Goal: Task Accomplishment & Management: Use online tool/utility

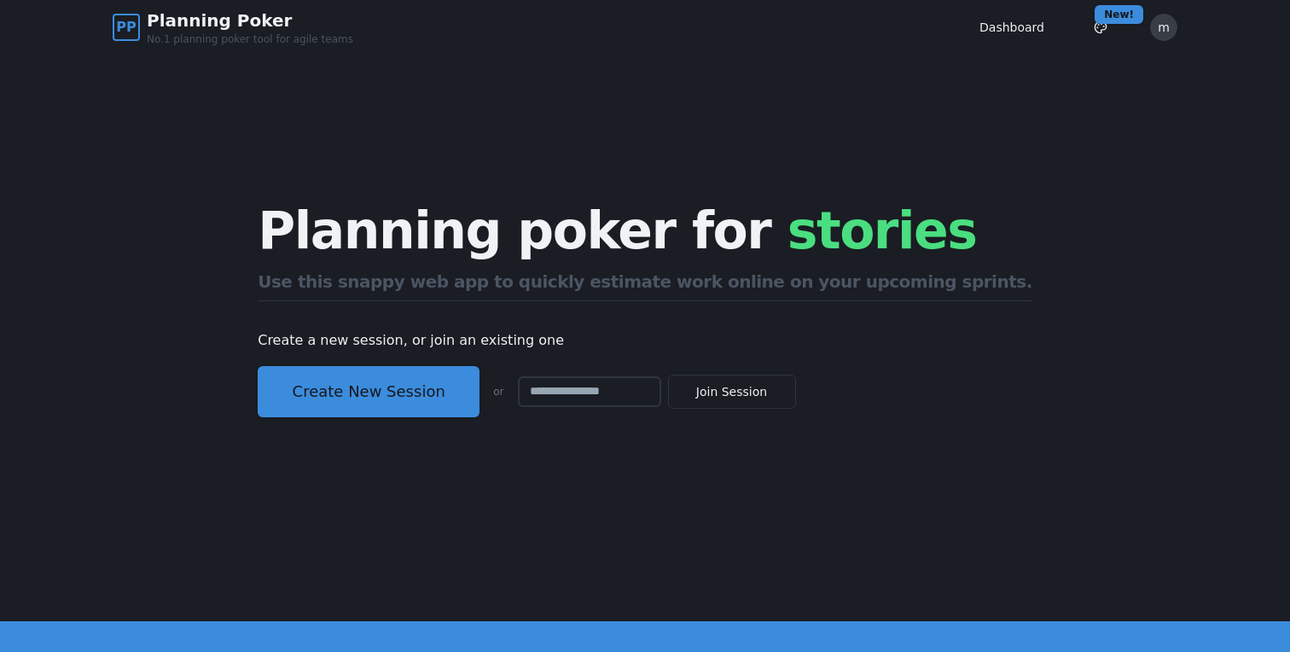
click at [1173, 9] on div "PP Planning Poker No.1 planning poker tool for agile teams Dashboard Toggle the…" at bounding box center [645, 27] width 1065 height 55
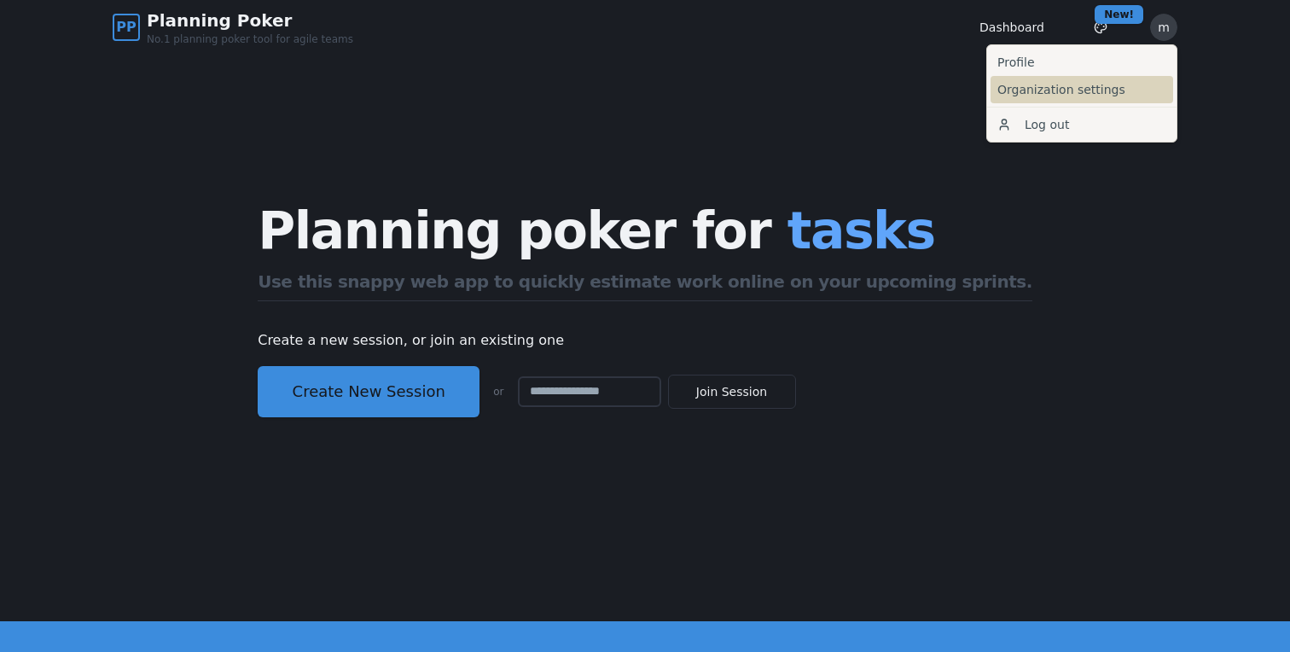
click at [1142, 93] on link "Organization settings" at bounding box center [1081, 89] width 183 height 27
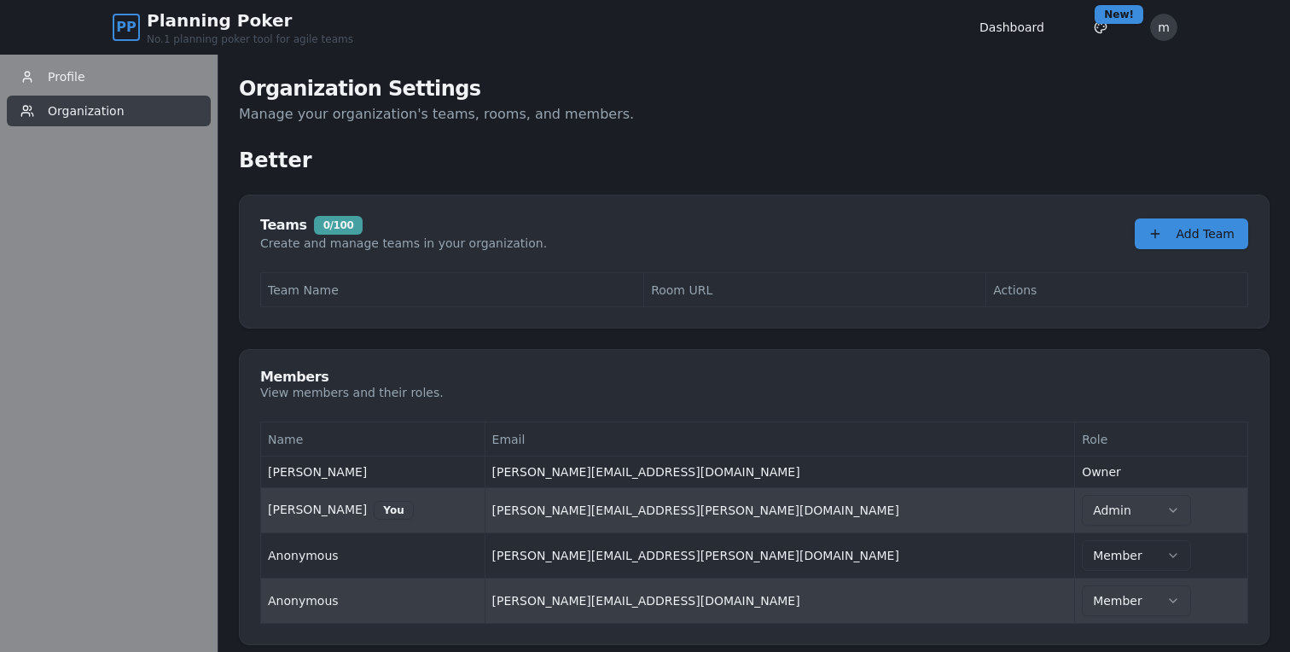
scroll to position [55, 0]
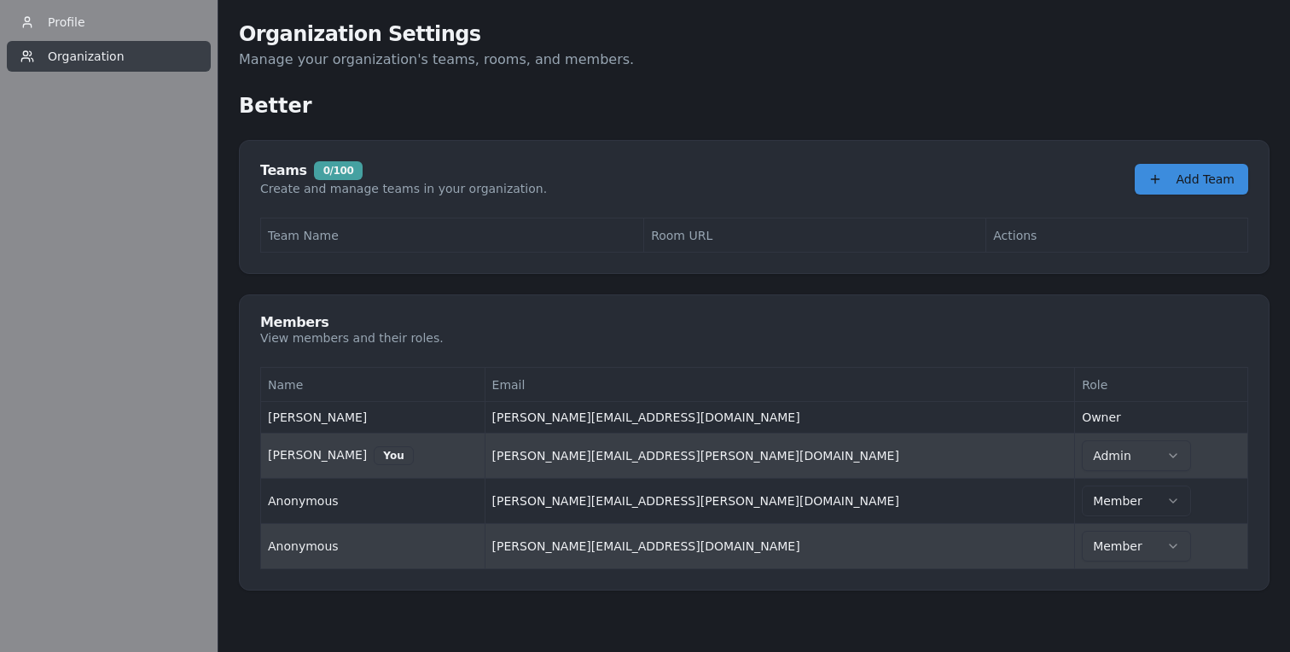
click at [626, 102] on div "Better" at bounding box center [754, 105] width 1030 height 27
click at [671, 101] on div "Better" at bounding box center [754, 105] width 1030 height 27
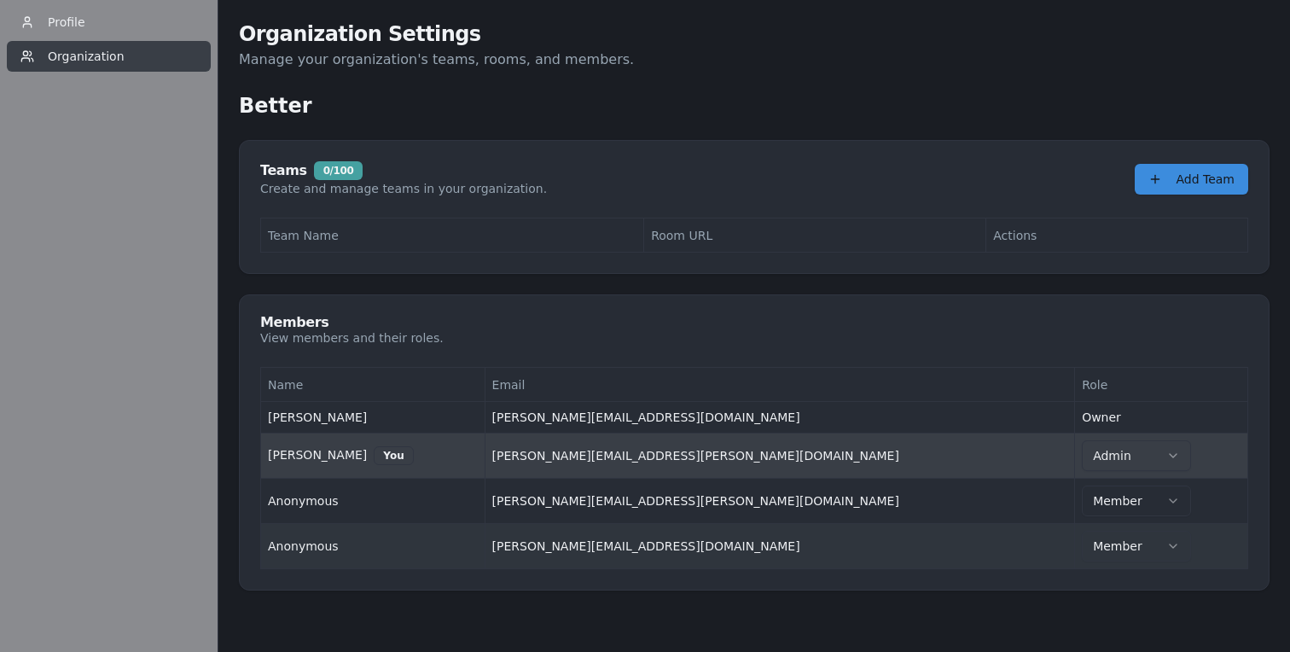
click at [1030, 546] on html "PP Planning Poker No.1 planning poker tool for agile teams Dashboard Toggle the…" at bounding box center [645, 298] width 1290 height 706
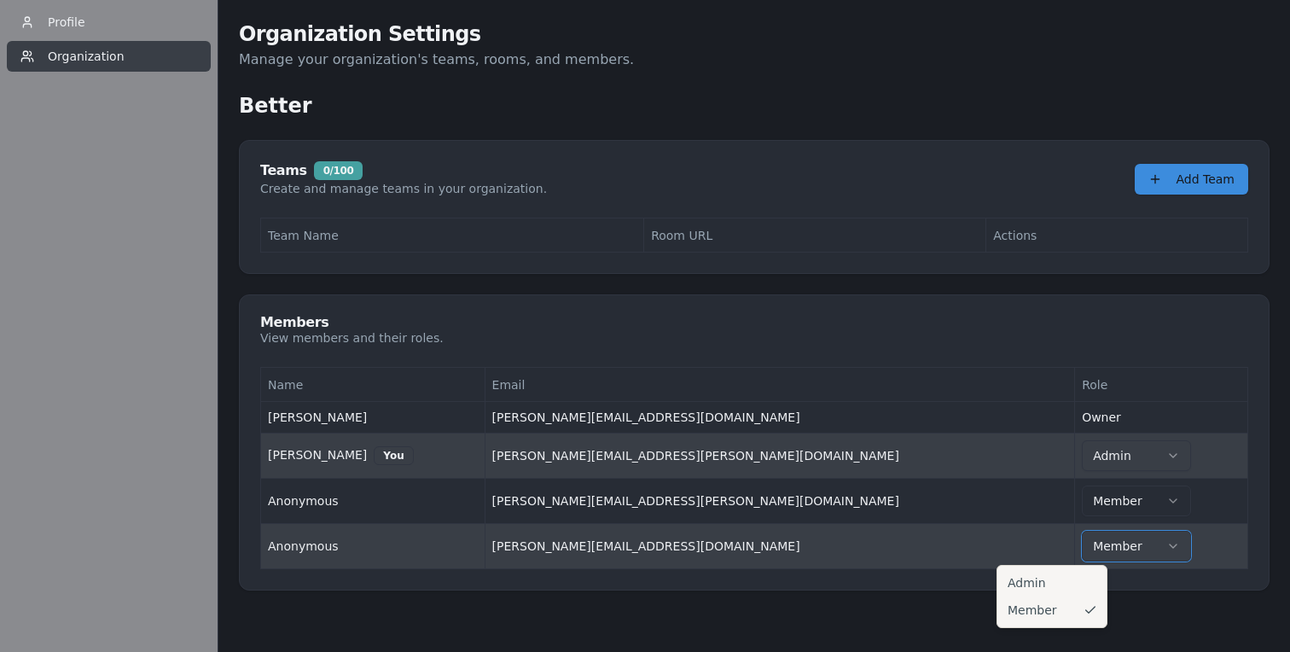
click at [1014, 158] on html "PP Planning Poker No.1 planning poker tool for agile teams Dashboard Toggle the…" at bounding box center [645, 298] width 1290 height 706
click at [1017, 136] on div "Organization Settings Manage your organization's teams, rooms, and members. Bet…" at bounding box center [754, 305] width 1030 height 570
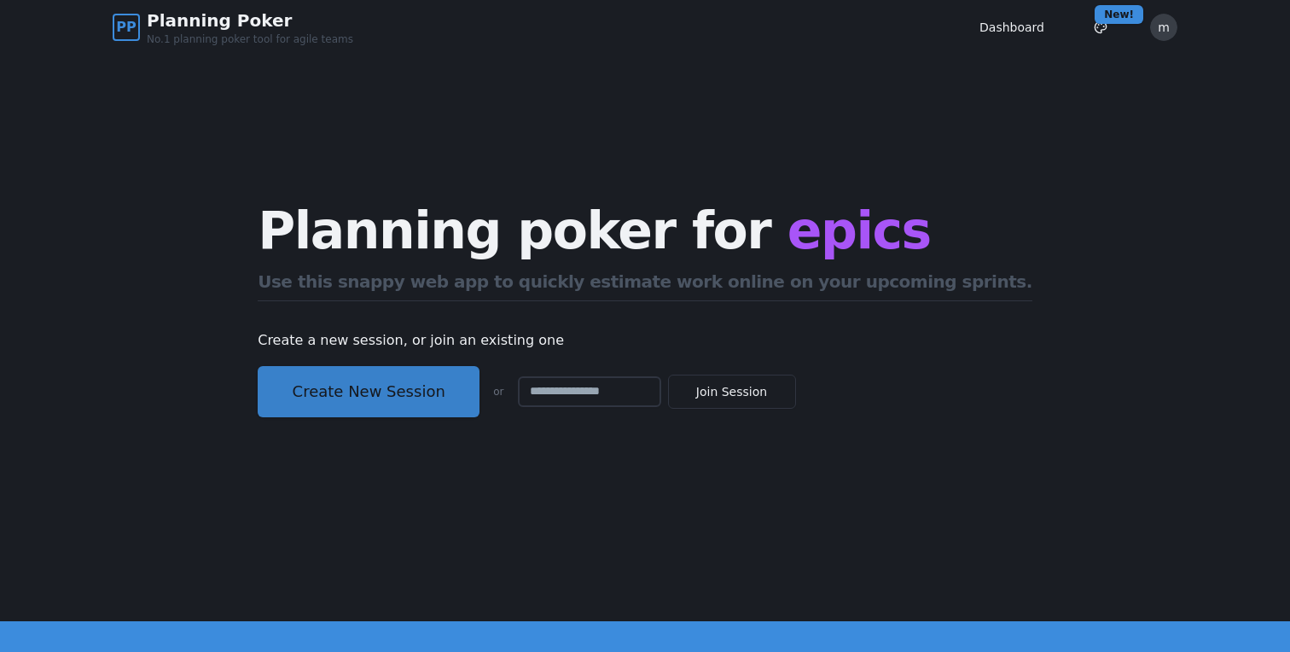
click at [403, 371] on button "Create New Session" at bounding box center [369, 391] width 222 height 51
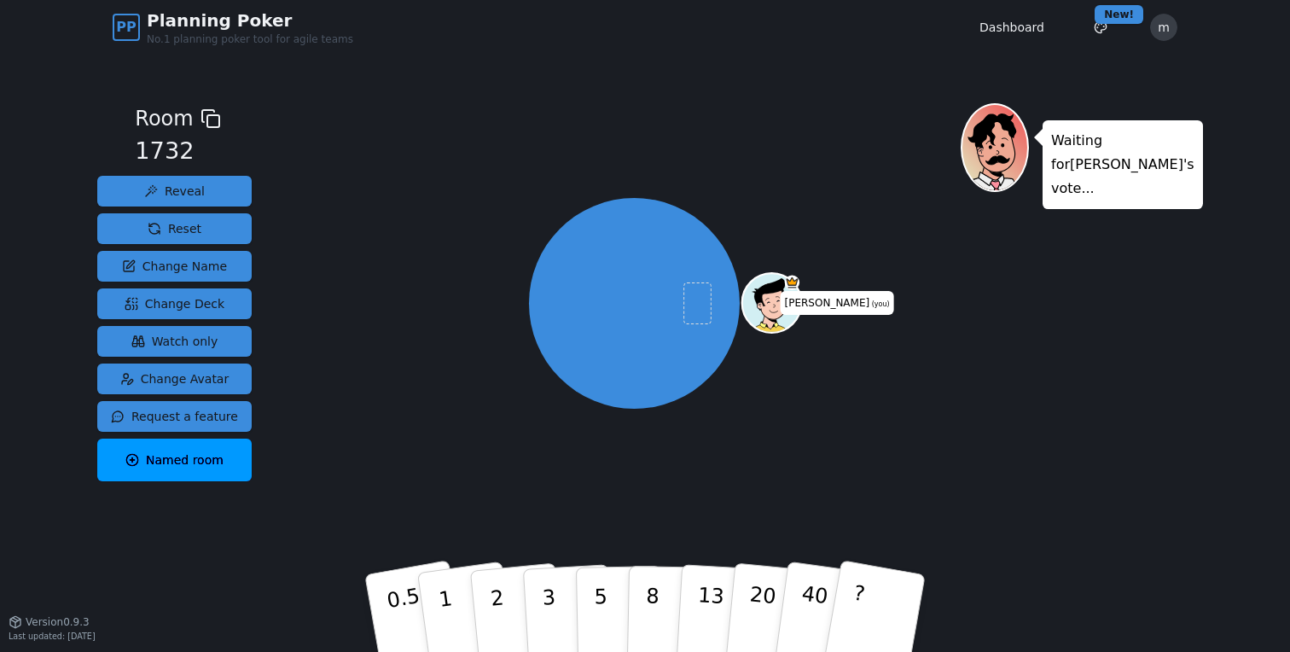
click at [66, 636] on span "Last updated: October 11, 2025" at bounding box center [52, 635] width 87 height 9
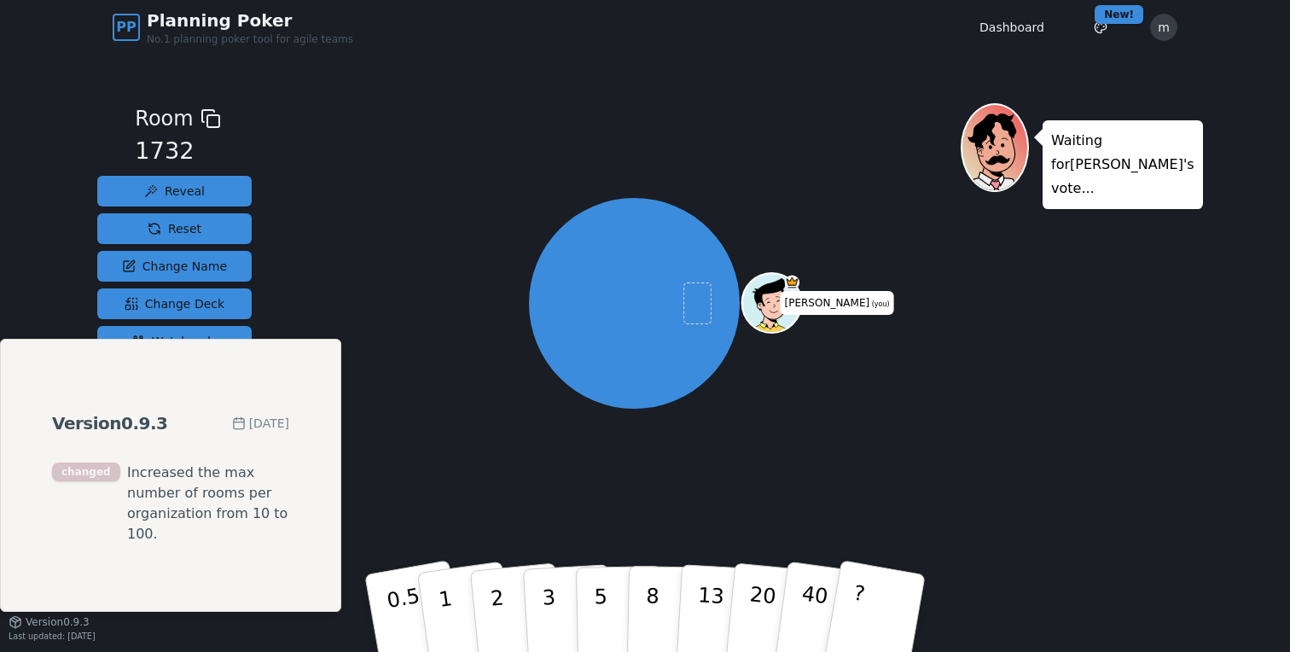
click at [419, 444] on div "mariusz (you)" at bounding box center [634, 303] width 653 height 339
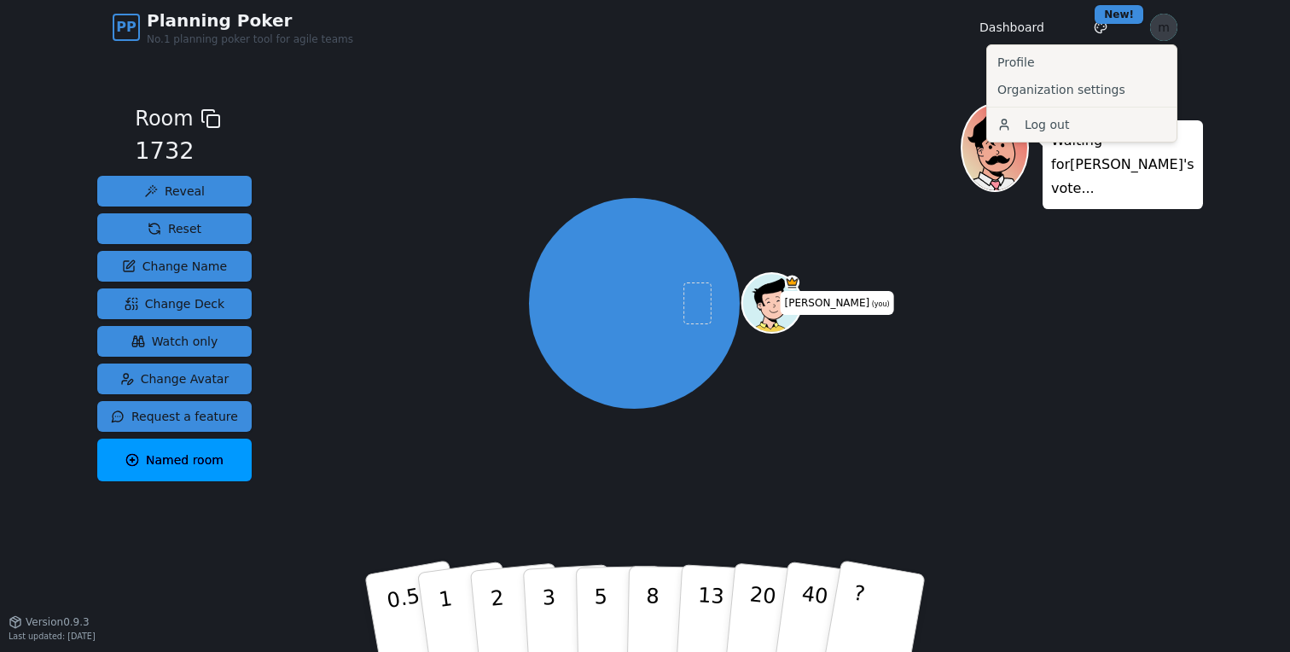
click at [1165, 31] on html "PP Planning Poker No.1 planning poker tool for agile teams Dashboard Toggle the…" at bounding box center [645, 326] width 1290 height 652
click at [1123, 79] on link "Organization settings" at bounding box center [1081, 89] width 183 height 27
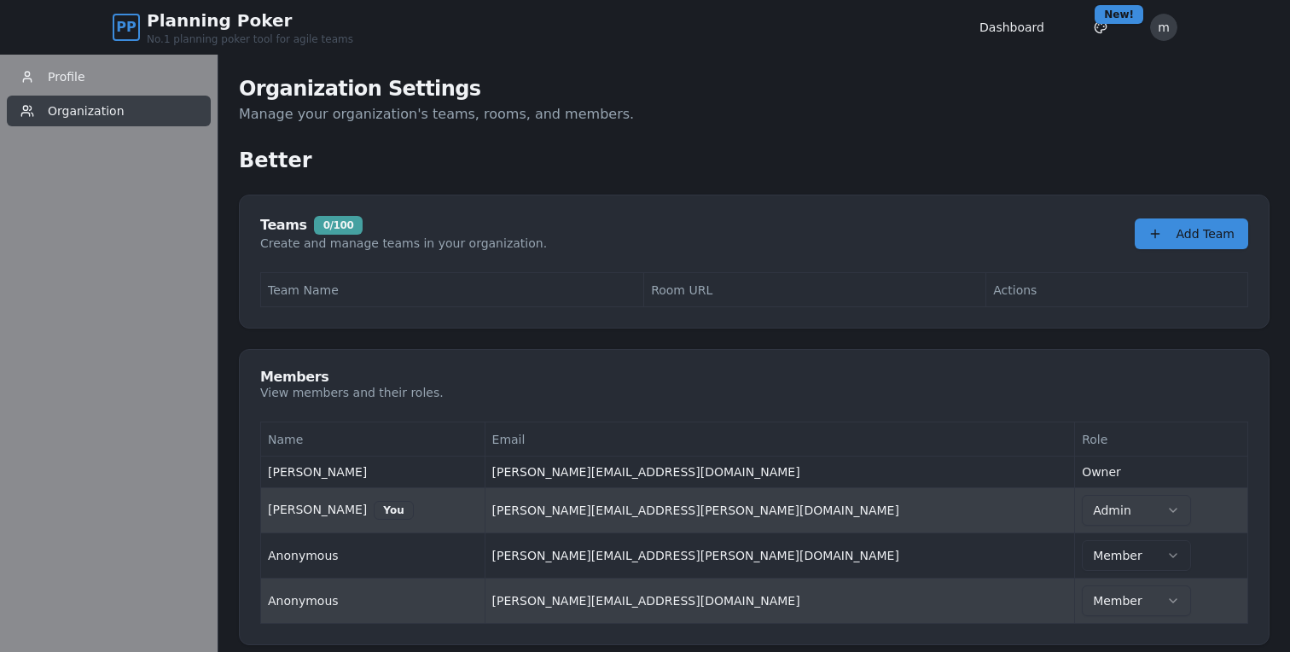
click at [239, 276] on div "Teams 0 / 100 Create and manage teams in your organization. Add Team Team Name …" at bounding box center [754, 261] width 1030 height 134
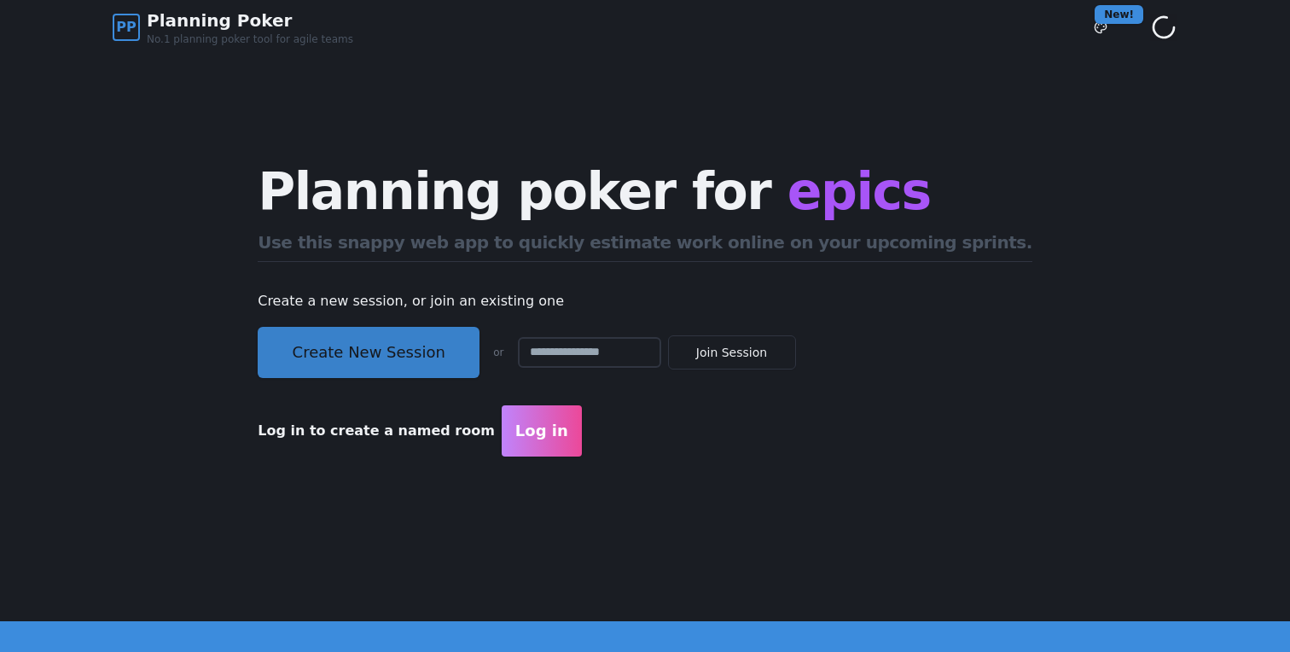
click at [373, 362] on button "Create New Session" at bounding box center [369, 352] width 222 height 51
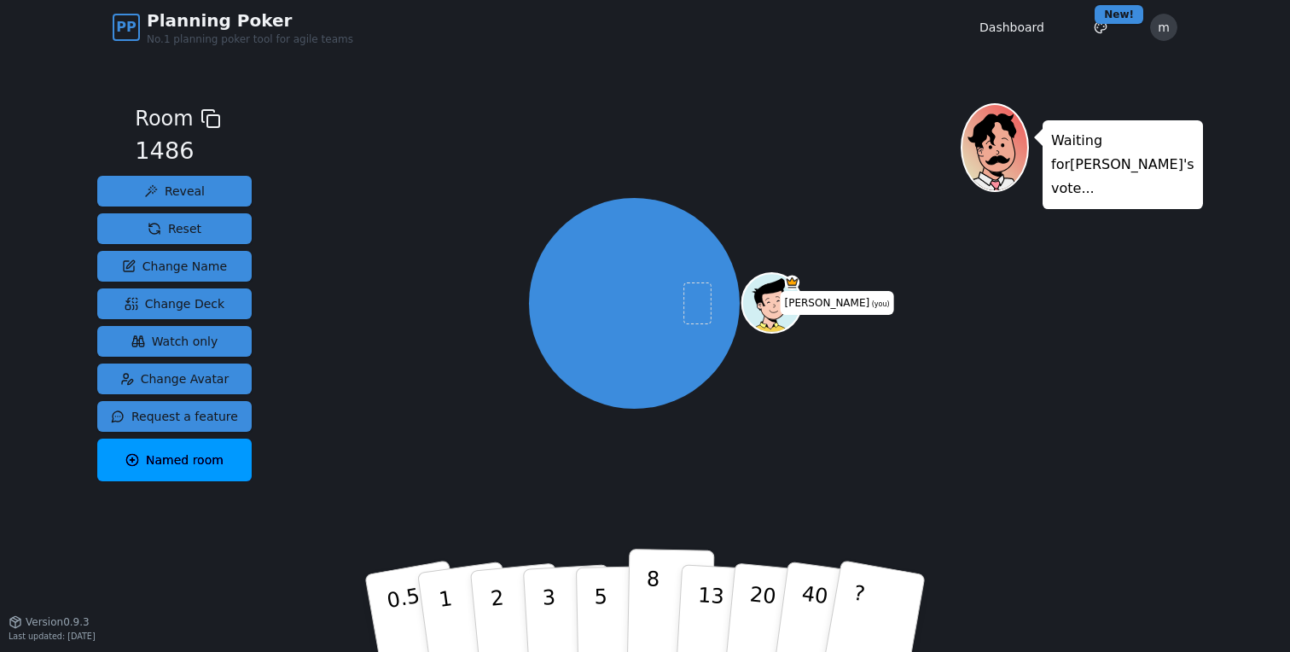
click at [642, 589] on button "8" at bounding box center [671, 614] width 88 height 130
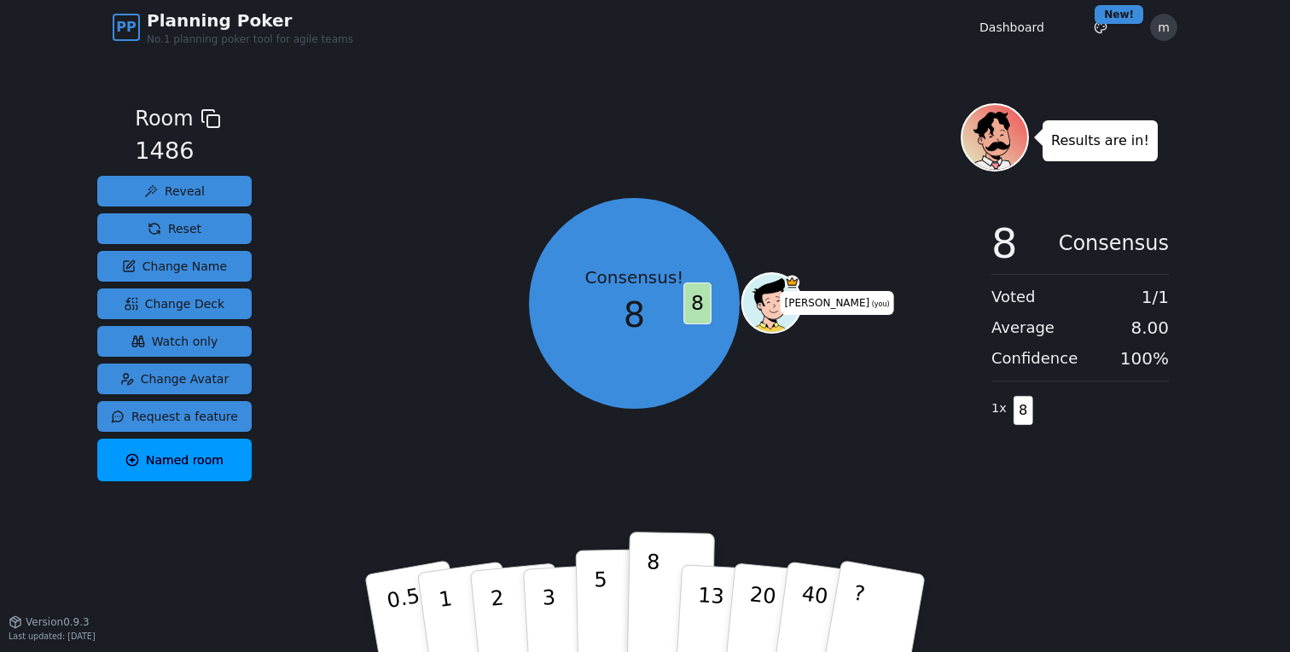
click at [611, 589] on button "5" at bounding box center [620, 614] width 88 height 130
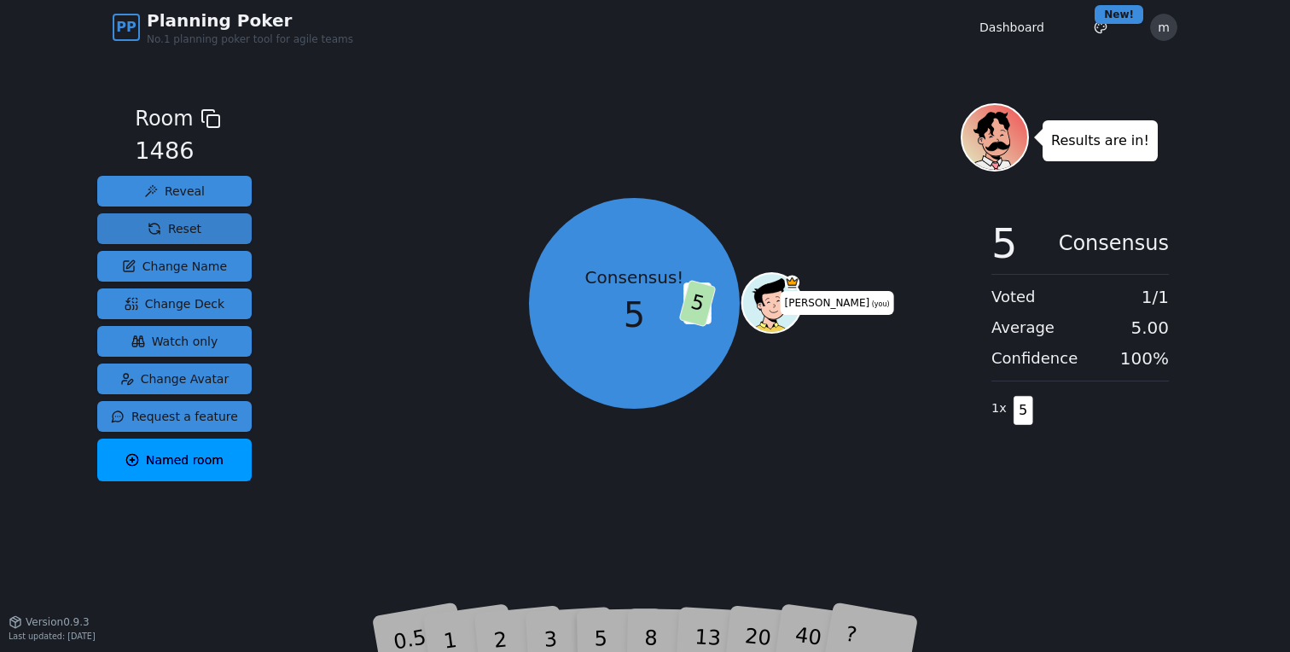
click at [198, 226] on button "Reset" at bounding box center [174, 228] width 154 height 31
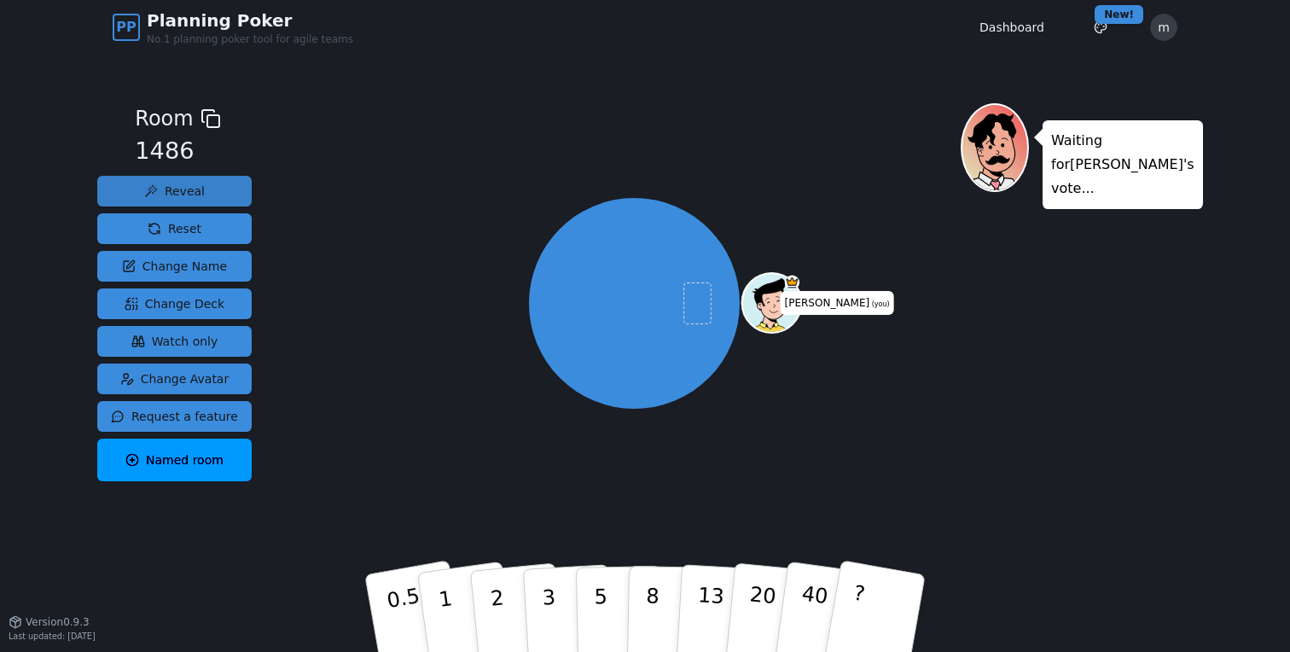
click at [199, 194] on span "Reveal" at bounding box center [174, 191] width 61 height 17
click at [220, 377] on span "Change Avatar" at bounding box center [174, 378] width 109 height 17
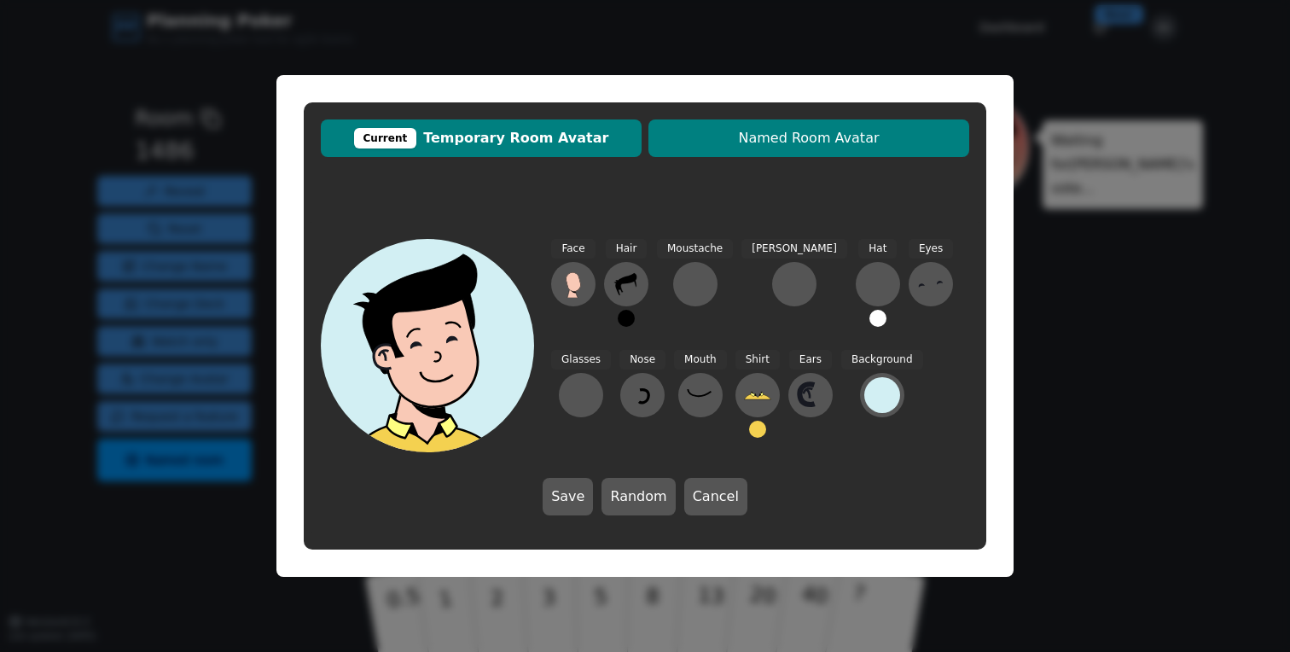
click at [822, 154] on button "Named Room Avatar" at bounding box center [808, 138] width 321 height 38
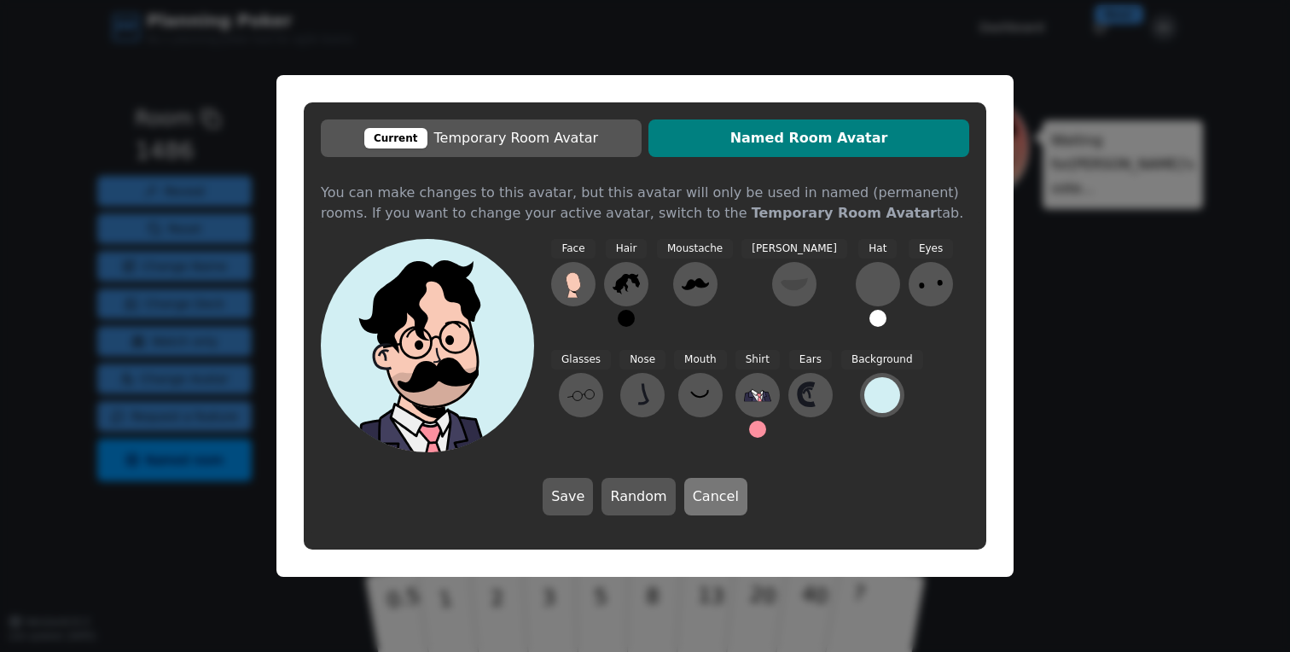
click at [724, 496] on button "Cancel" at bounding box center [715, 497] width 63 height 38
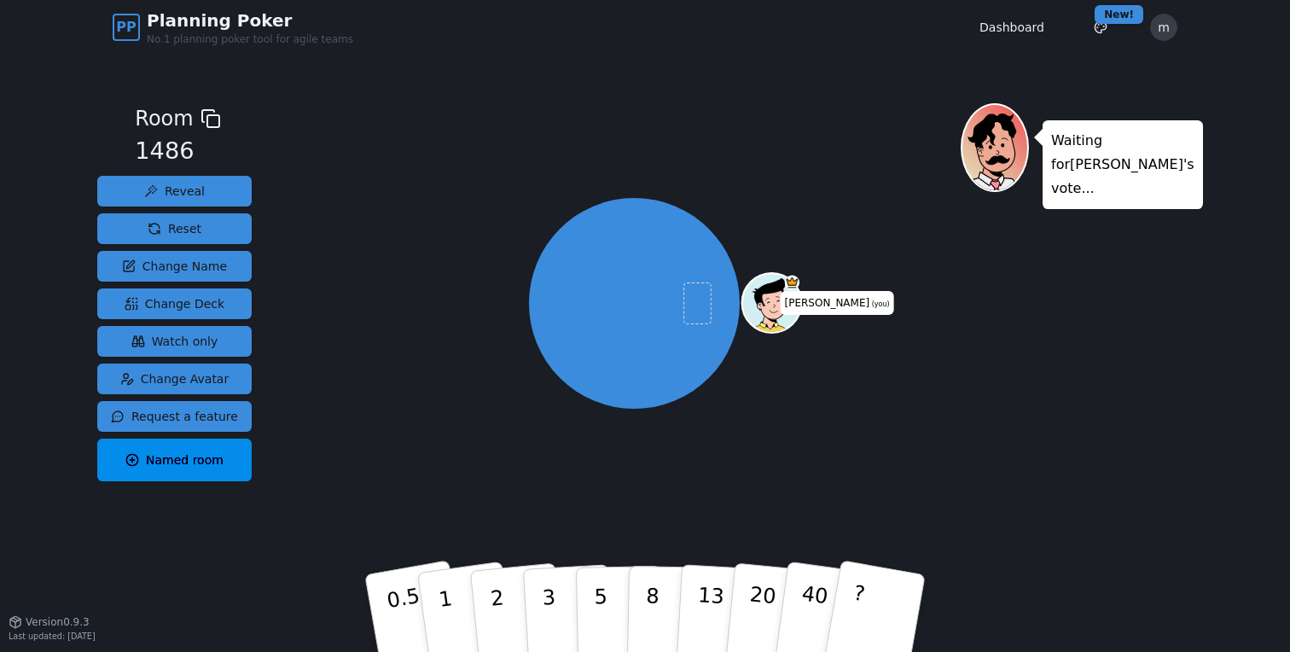
click at [214, 451] on span "Named room" at bounding box center [174, 459] width 98 height 17
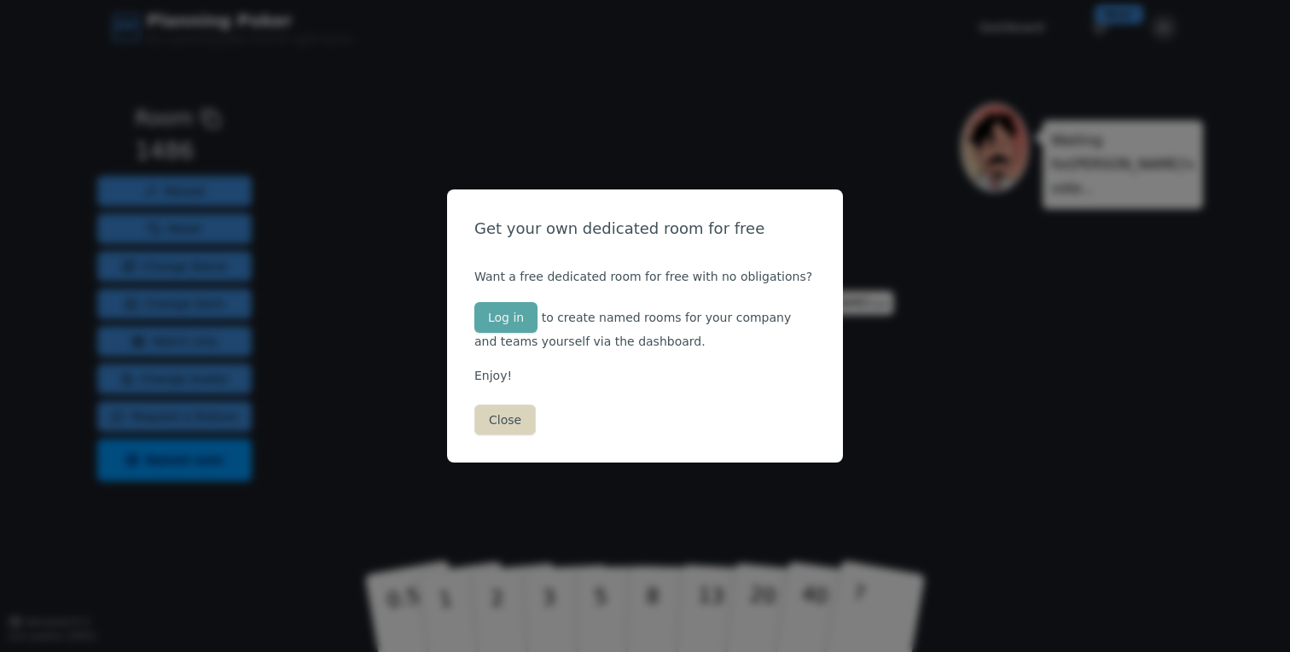
click at [513, 421] on button "Close" at bounding box center [504, 419] width 61 height 31
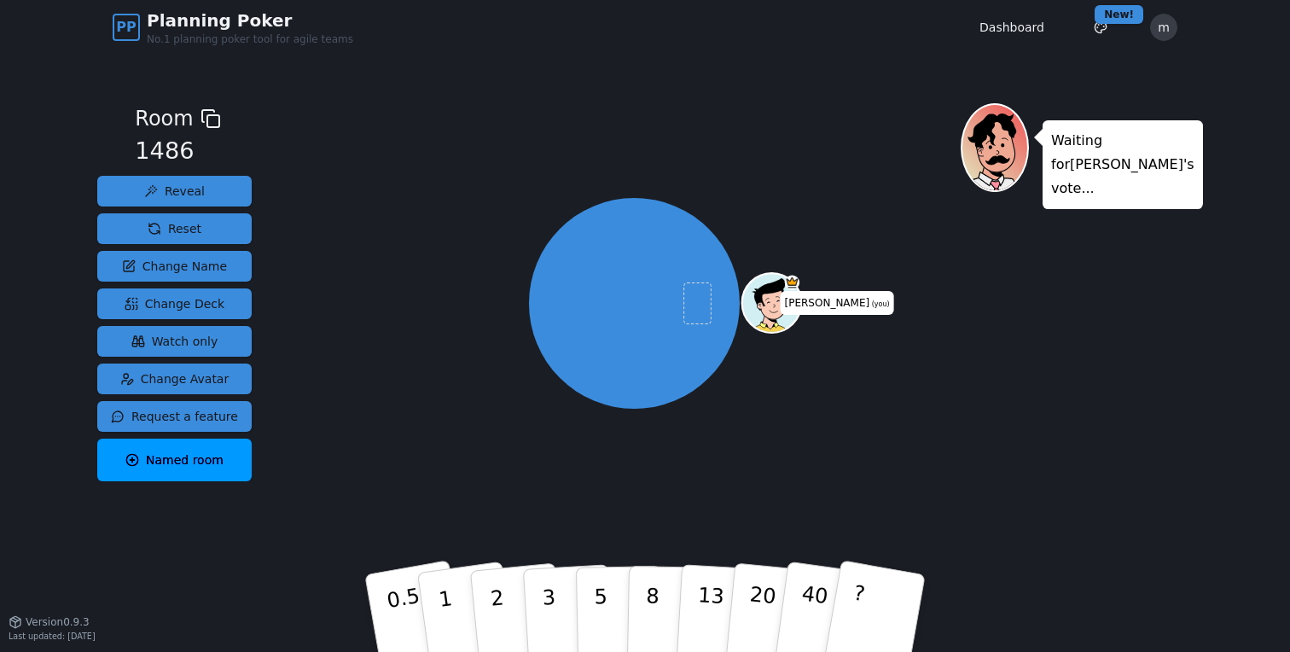
click at [431, 381] on div "[PERSON_NAME] (you)" at bounding box center [634, 303] width 653 height 339
